Goal: Information Seeking & Learning: Compare options

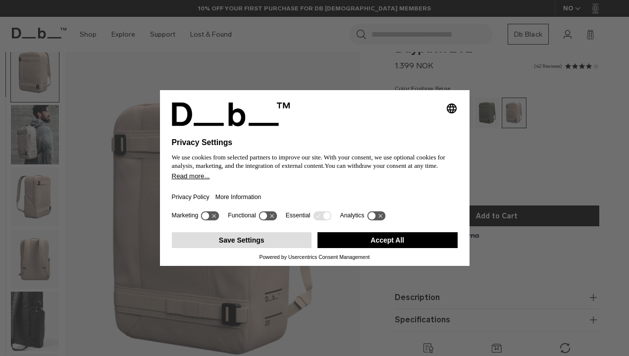
click at [276, 240] on button "Save Settings" at bounding box center [242, 240] width 140 height 16
click at [247, 245] on button "Save Settings" at bounding box center [242, 240] width 140 height 16
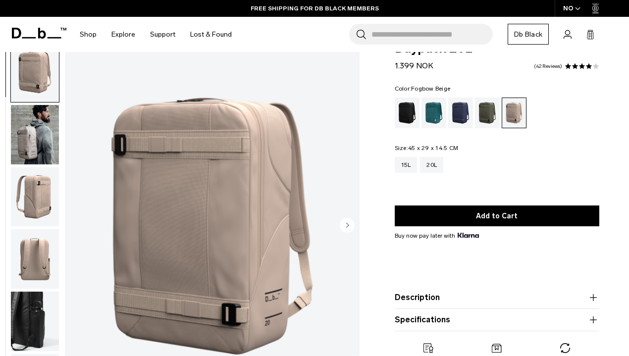
click at [29, 146] on img "button" at bounding box center [35, 134] width 48 height 59
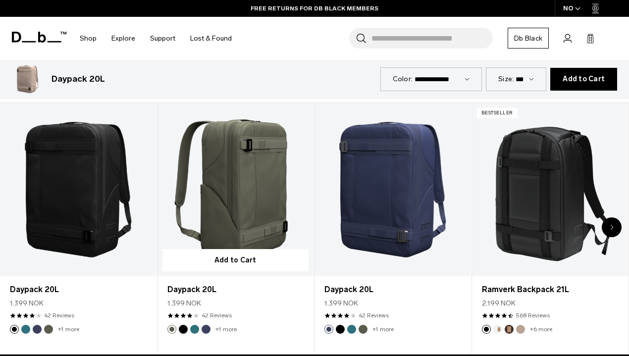
scroll to position [427, 0]
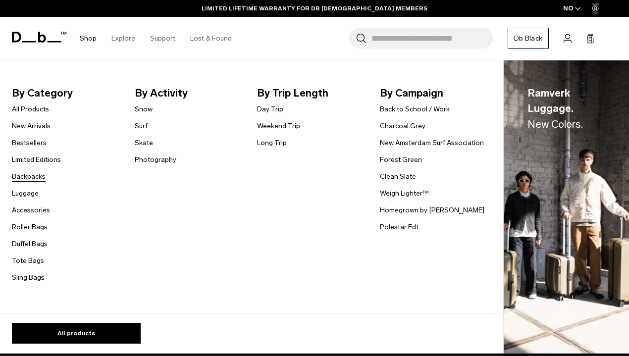
click at [40, 176] on link "Backpacks" at bounding box center [29, 176] width 34 height 10
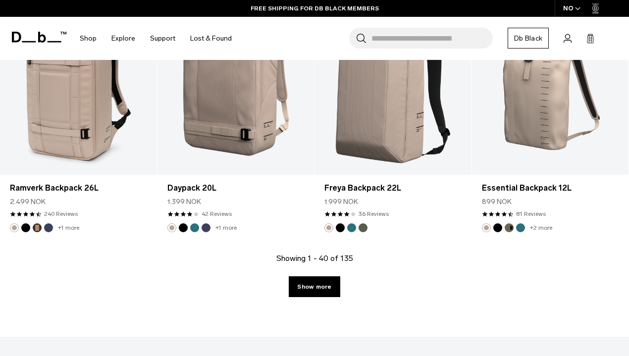
scroll to position [2508, 0]
click at [315, 277] on link "Show more" at bounding box center [314, 286] width 51 height 21
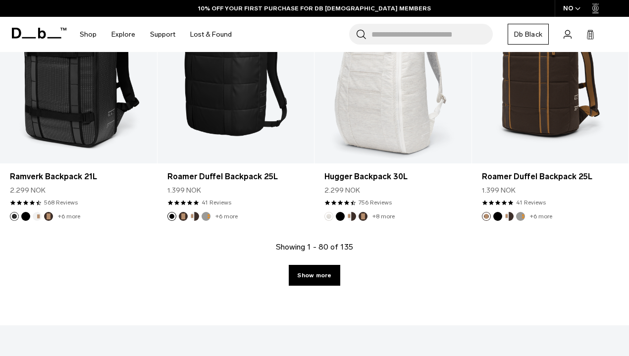
scroll to position [5064, 0]
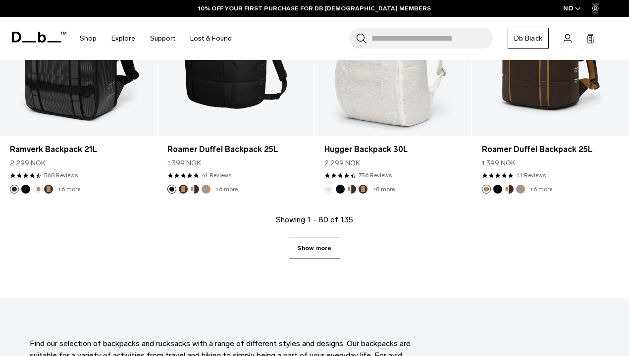
click at [320, 245] on link "Show more" at bounding box center [314, 248] width 51 height 21
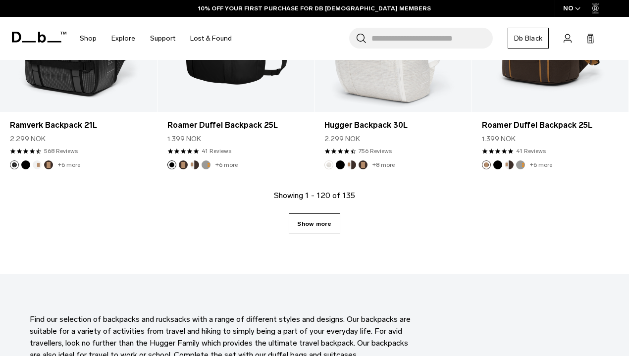
scroll to position [5108, 0]
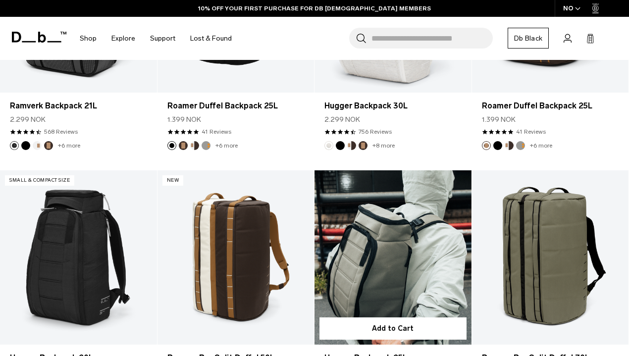
click at [317, 213] on div at bounding box center [392, 257] width 157 height 174
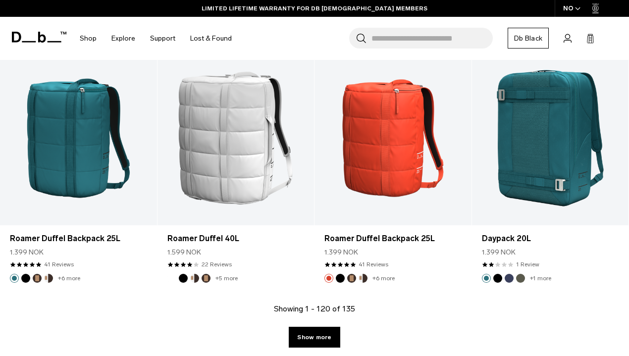
scroll to position [7515, 0]
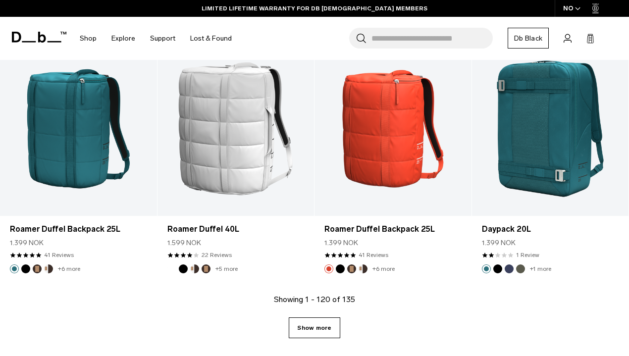
click at [321, 317] on link "Show more" at bounding box center [314, 327] width 51 height 21
